Goal: Transaction & Acquisition: Subscribe to service/newsletter

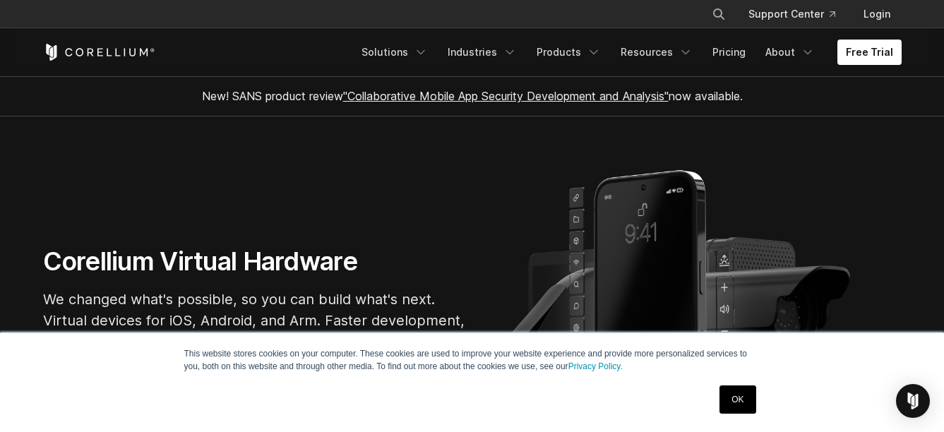
click at [733, 404] on link "OK" at bounding box center [737, 399] width 36 height 28
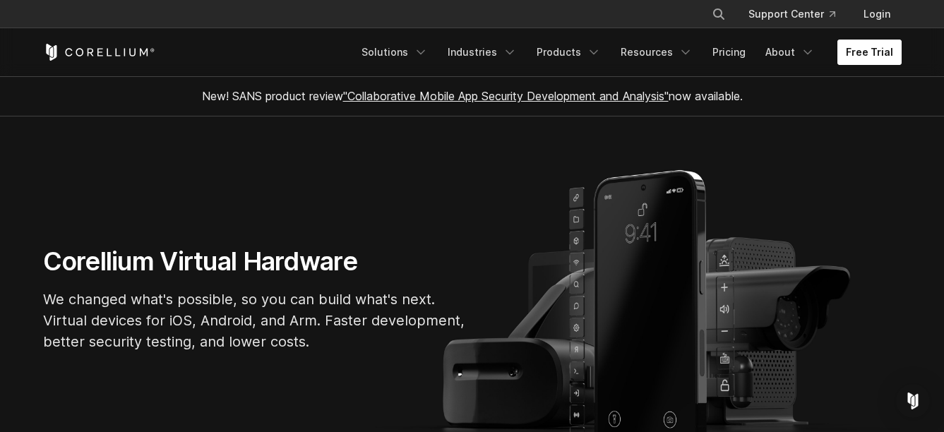
click at [864, 48] on link "Free Trial" at bounding box center [869, 52] width 64 height 25
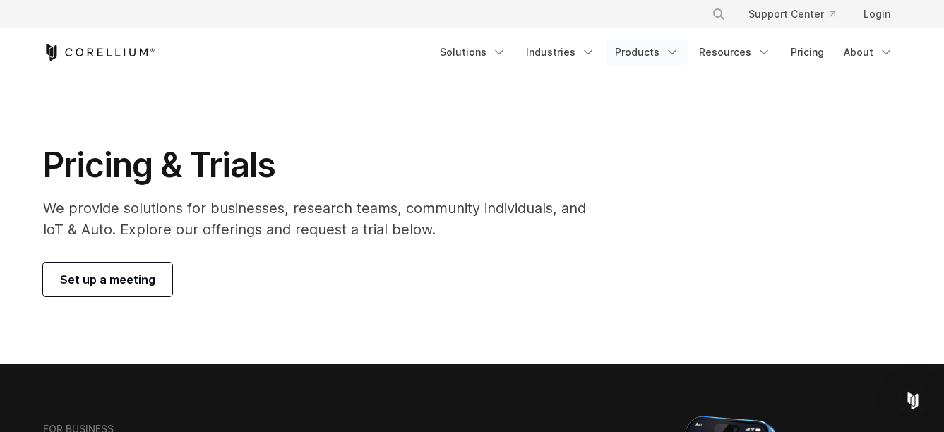
click at [658, 61] on link "Products" at bounding box center [646, 52] width 81 height 25
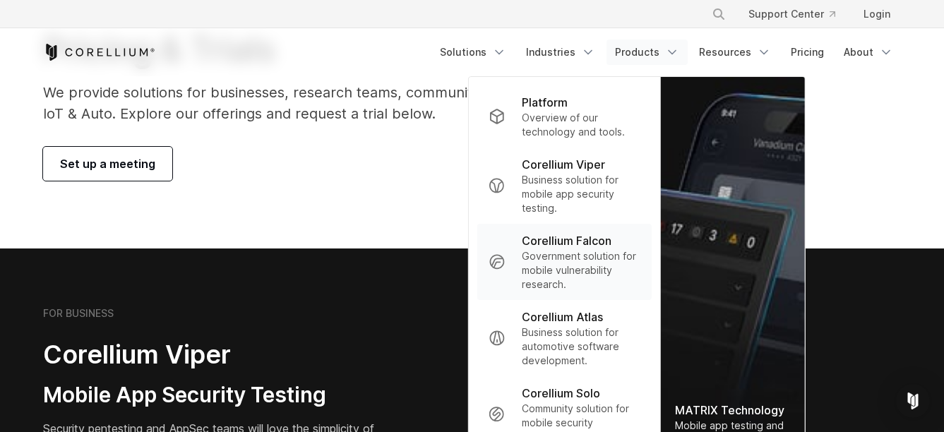
scroll to position [141, 0]
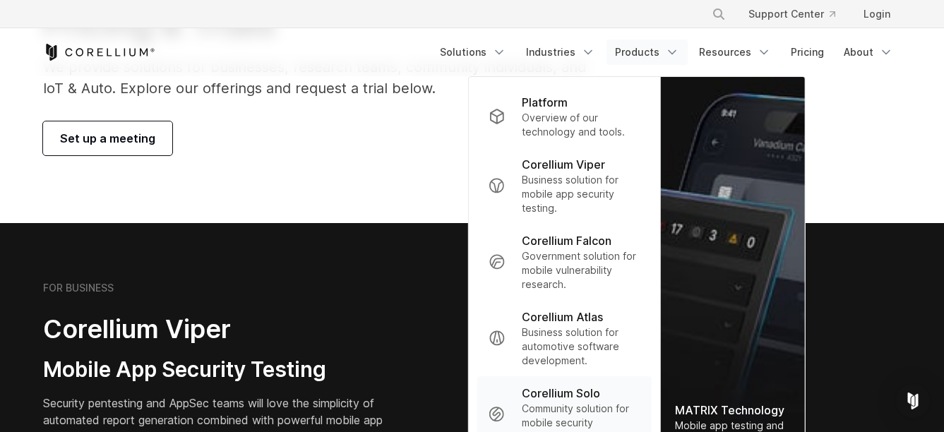
click at [561, 412] on p "Community solution for mobile security discovery." at bounding box center [581, 423] width 119 height 42
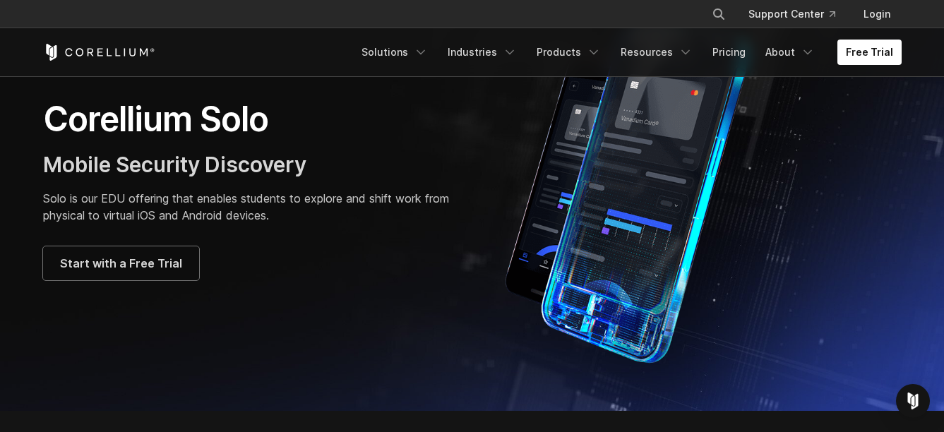
scroll to position [71, 0]
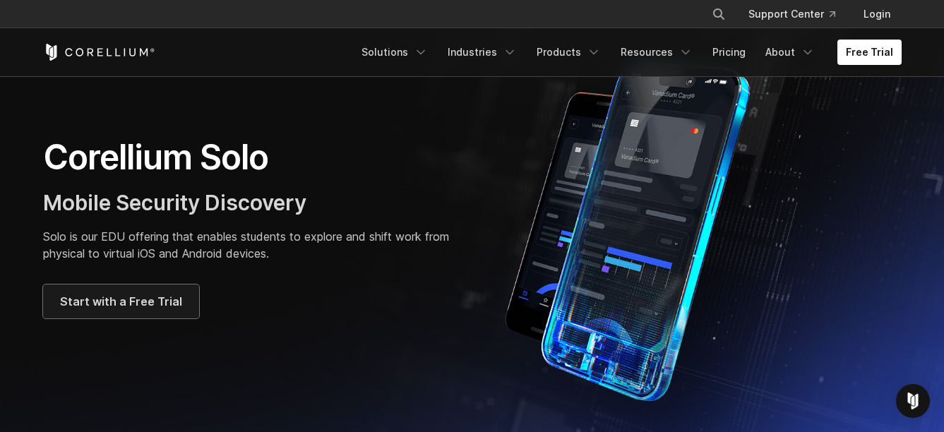
click at [126, 308] on span "Start with a Free Trial" at bounding box center [121, 301] width 122 height 17
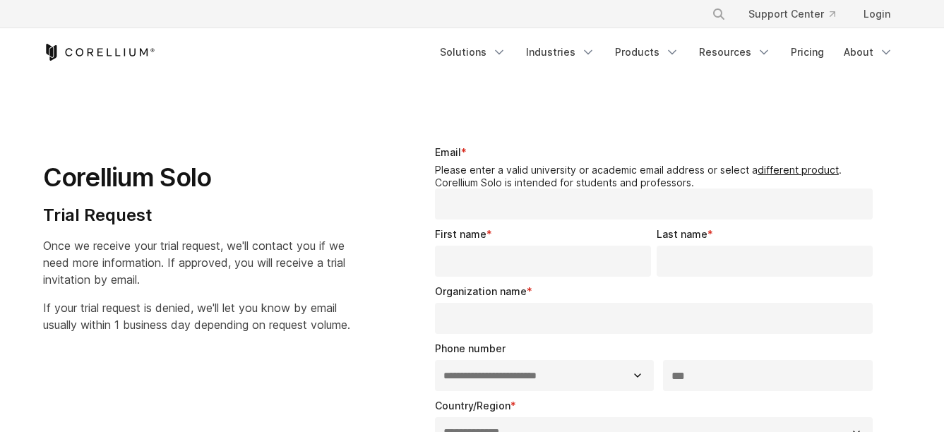
select select "**"
